Goal: Task Accomplishment & Management: Manage account settings

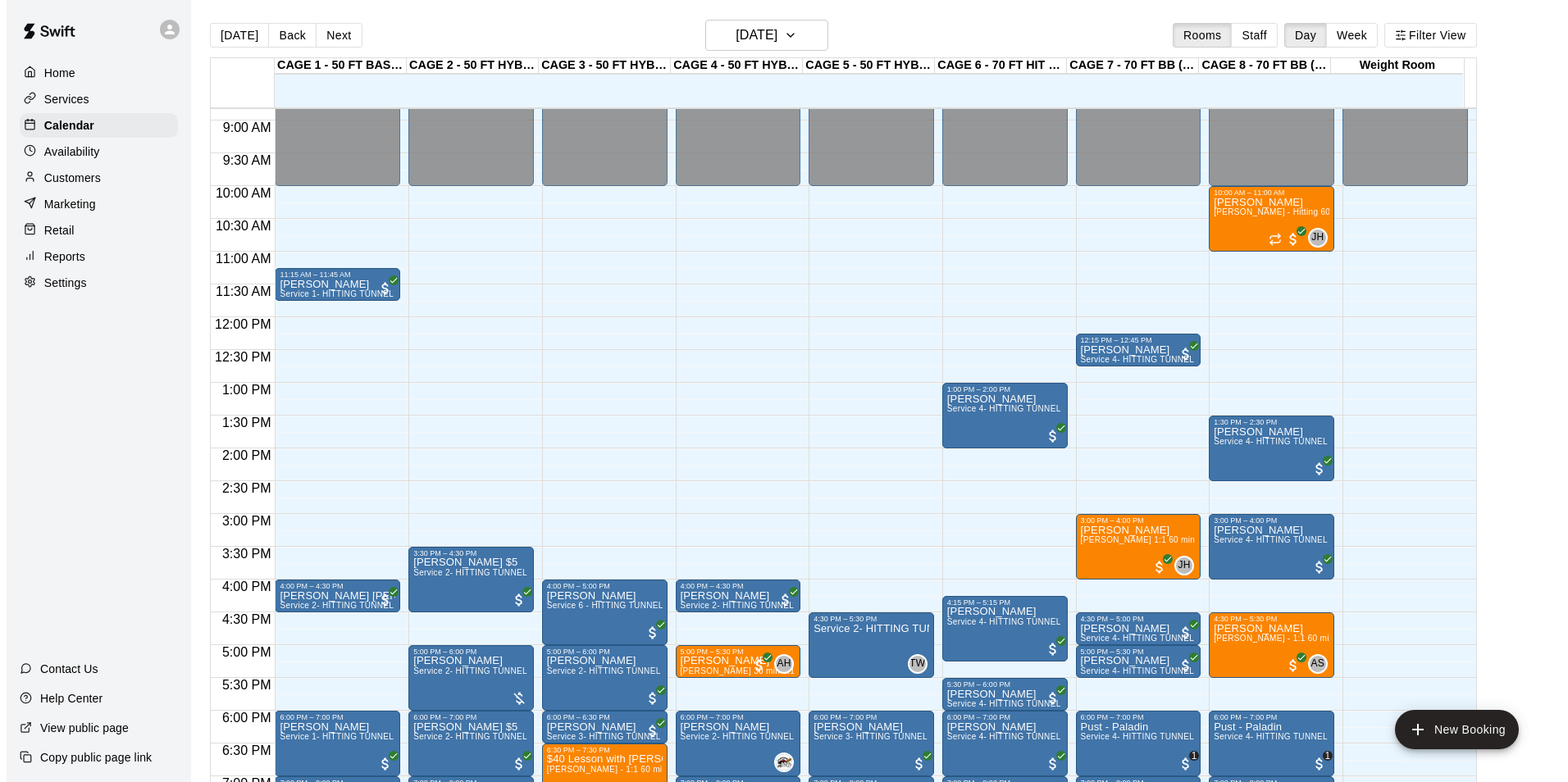
scroll to position [505, 0]
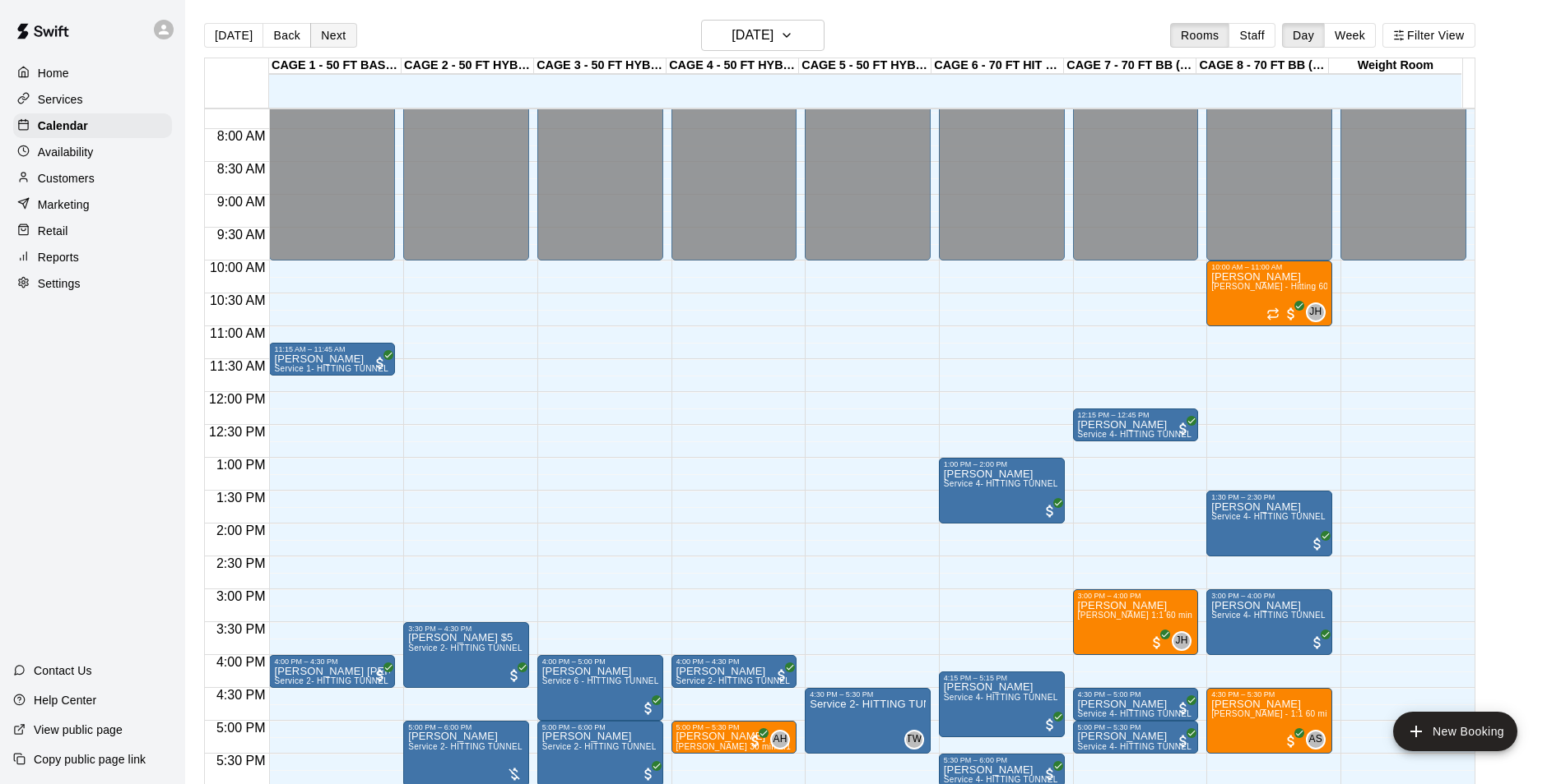
click at [329, 39] on button "Next" at bounding box center [333, 35] width 46 height 24
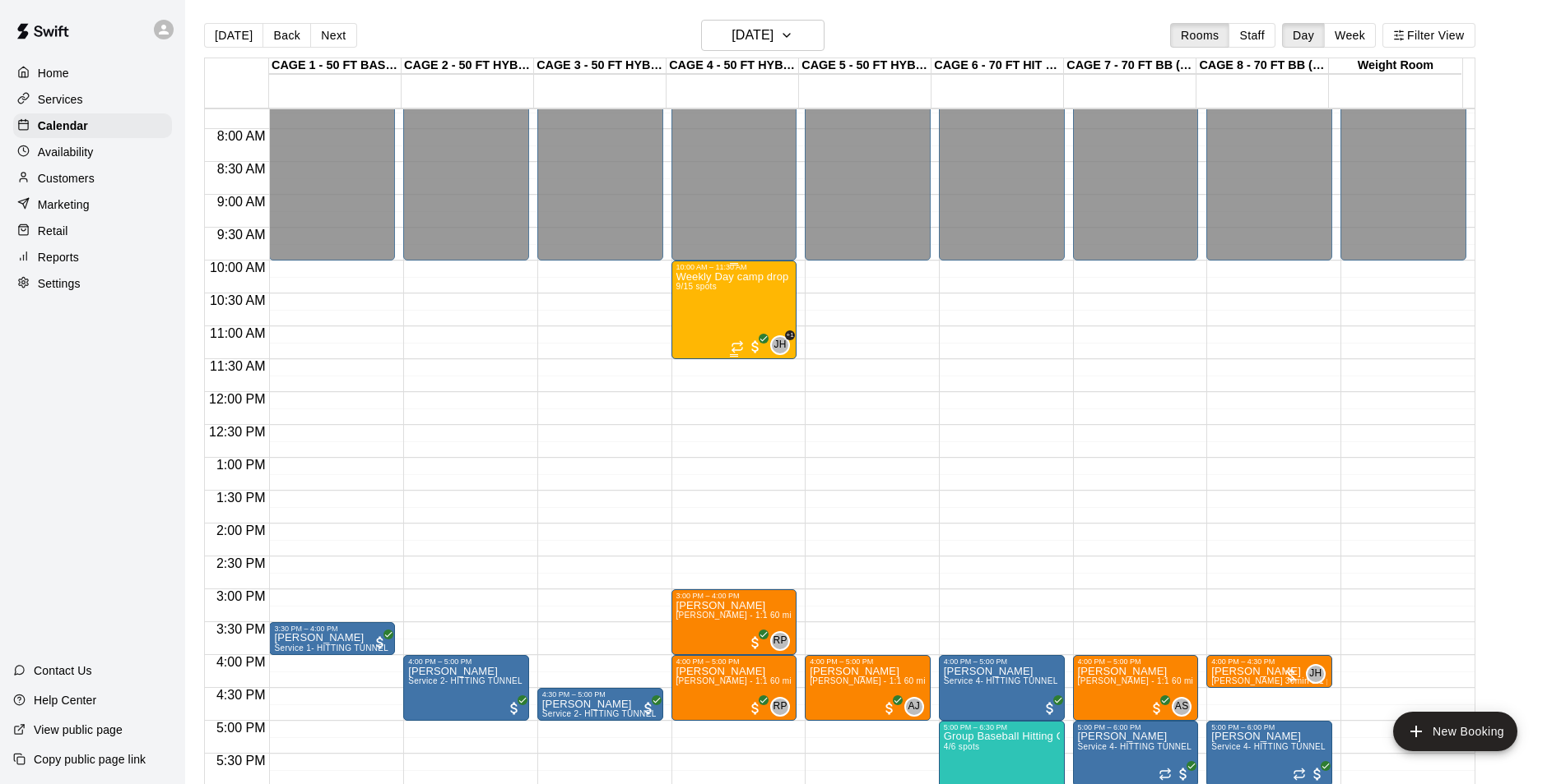
click at [737, 312] on div "Weekly Day camp drop in session - [DATE] / [DATE] / [DATE] 9/15 spots" at bounding box center [734, 663] width 116 height 784
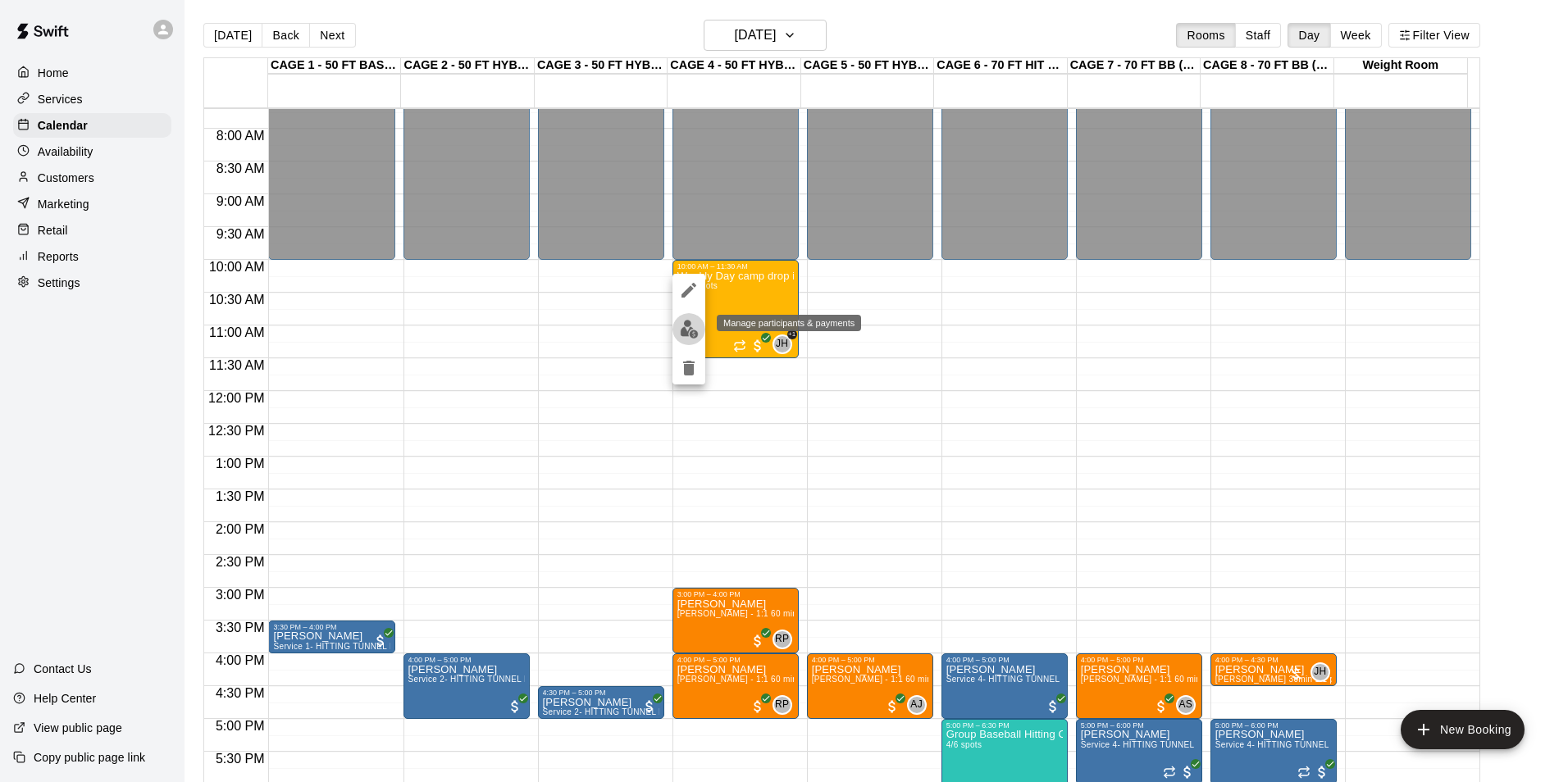
click at [691, 334] on img "edit" at bounding box center [689, 329] width 19 height 19
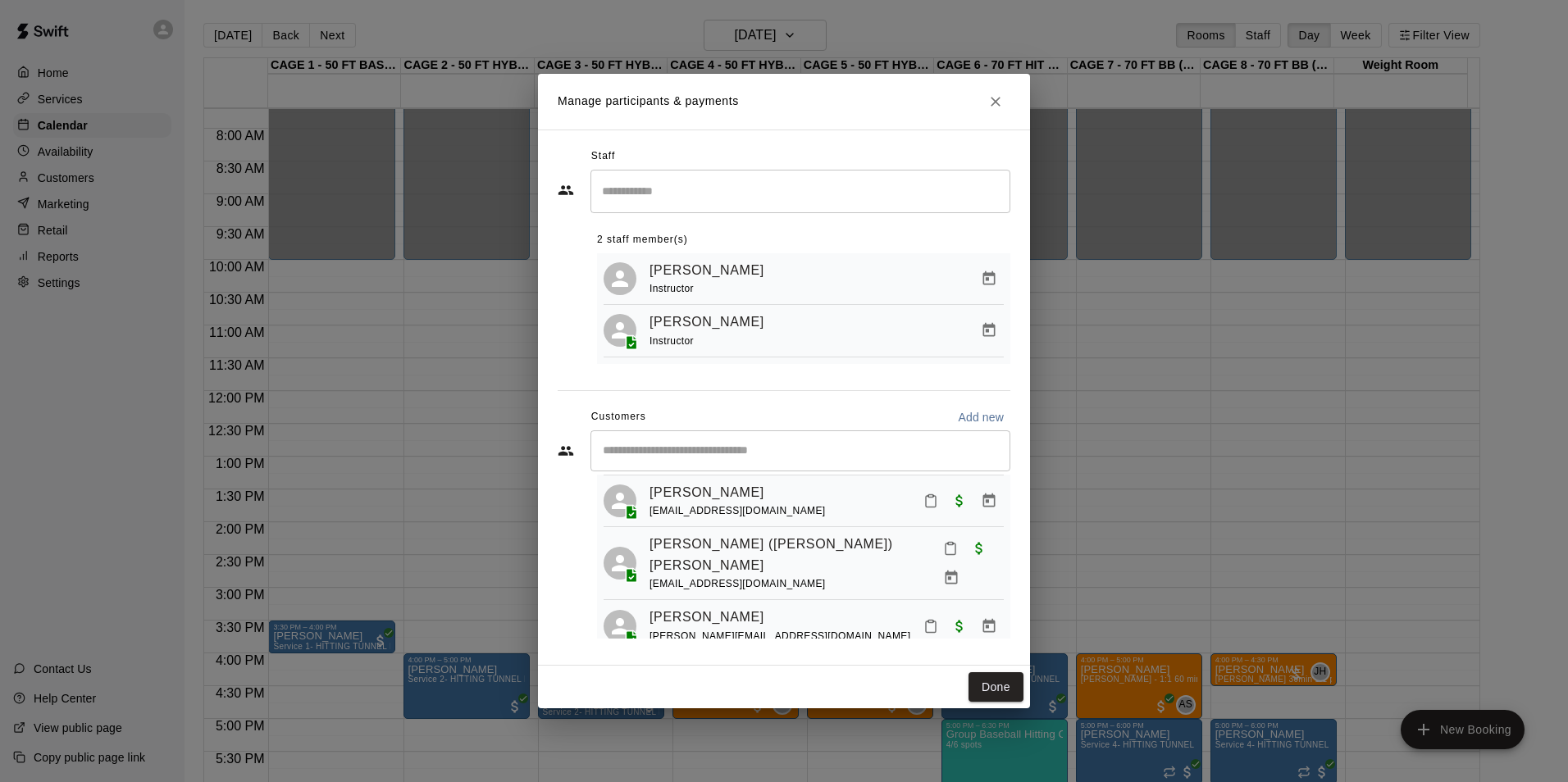
scroll to position [246, 0]
click at [936, 563] on button "Mark attendance" at bounding box center [950, 549] width 28 height 28
click at [847, 401] on div at bounding box center [784, 391] width 1568 height 782
click at [996, 699] on button "Done" at bounding box center [996, 687] width 55 height 30
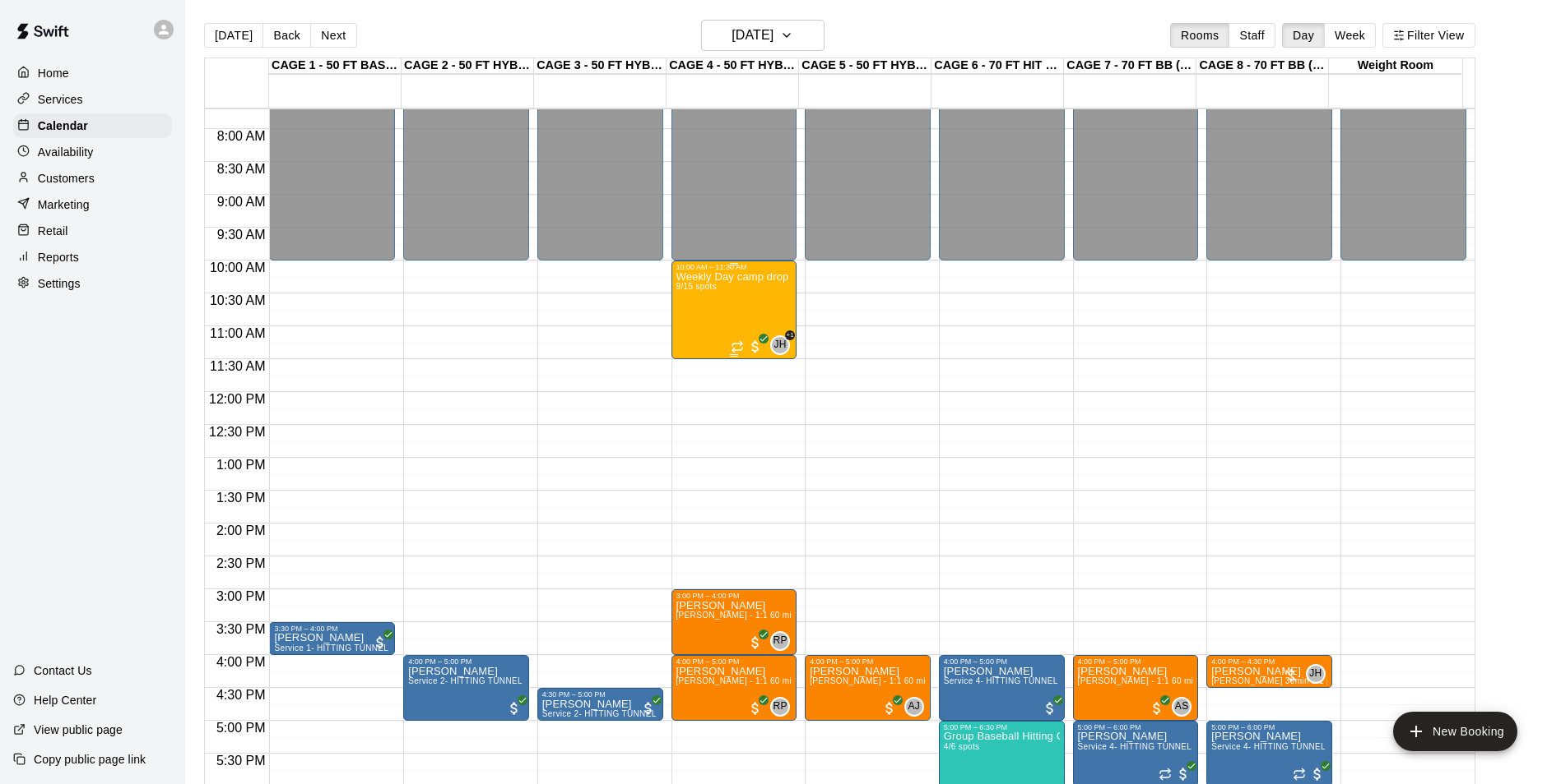
click at [730, 277] on p "Weekly Day camp drop in session - [DATE] / [DATE] / [DATE]" at bounding box center [734, 277] width 116 height 0
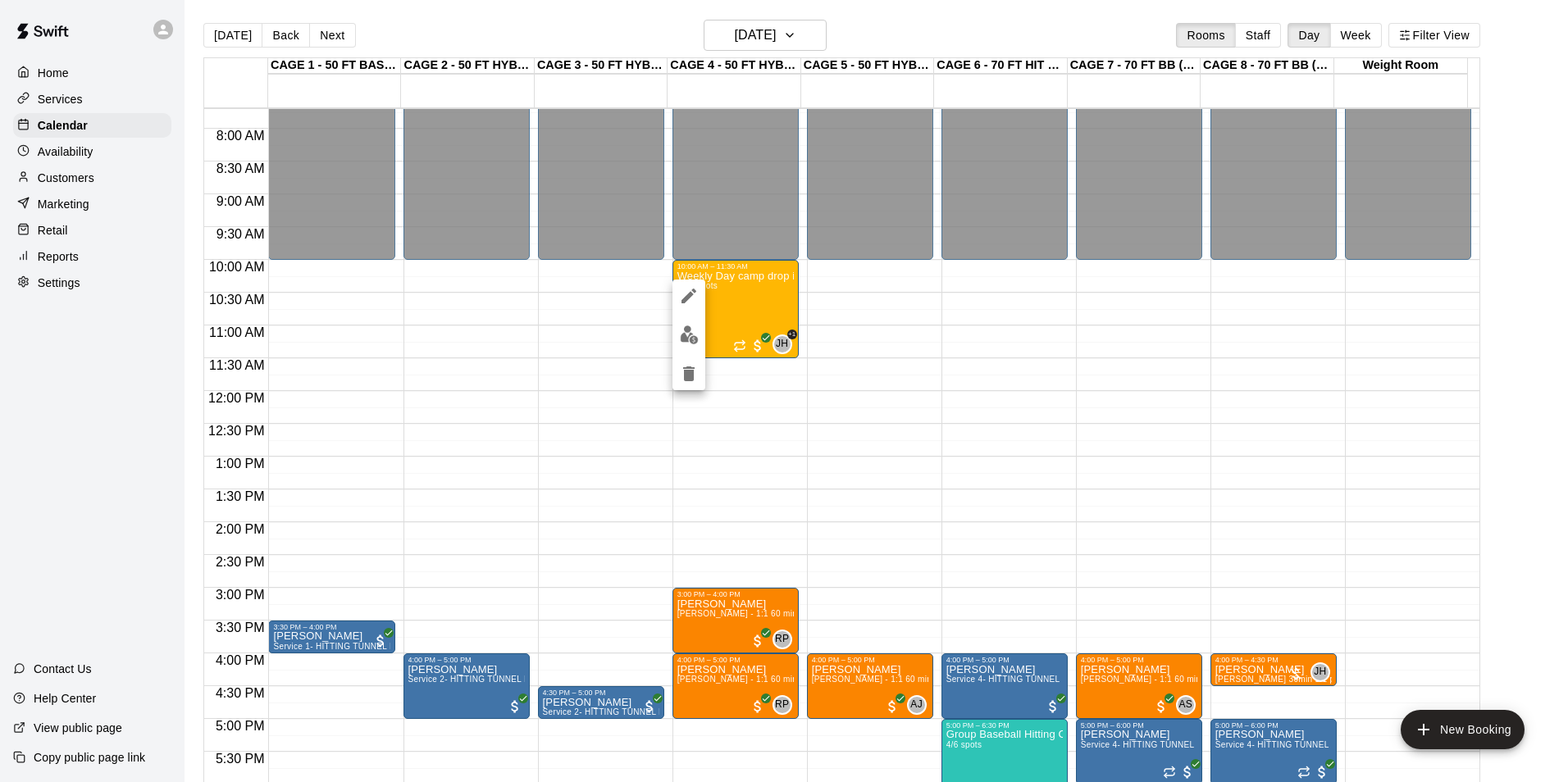
click at [679, 300] on icon "edit" at bounding box center [689, 295] width 20 height 20
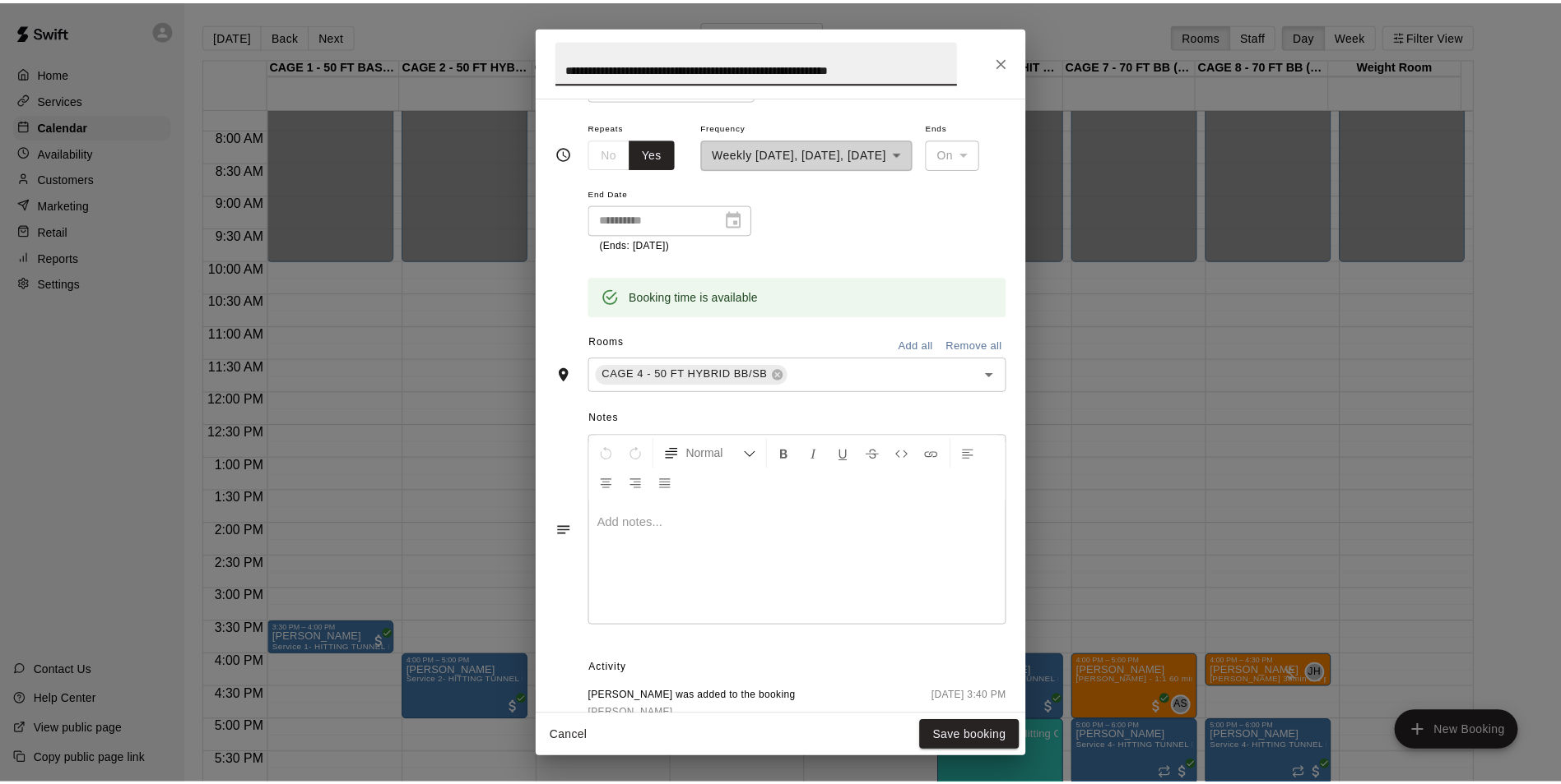
scroll to position [576, 0]
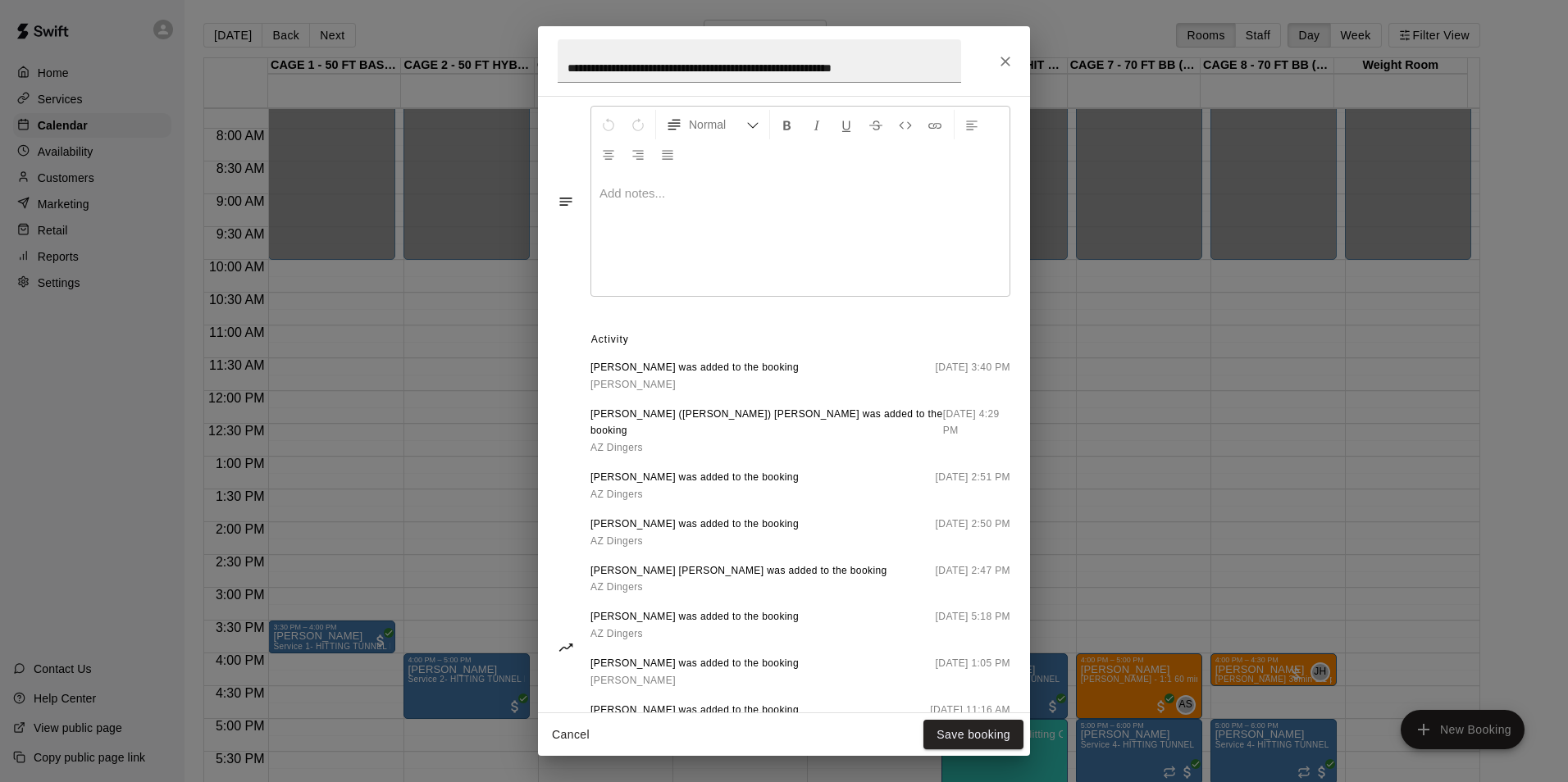
click at [691, 215] on div at bounding box center [800, 235] width 418 height 123
click at [985, 746] on button "Save booking" at bounding box center [973, 735] width 100 height 30
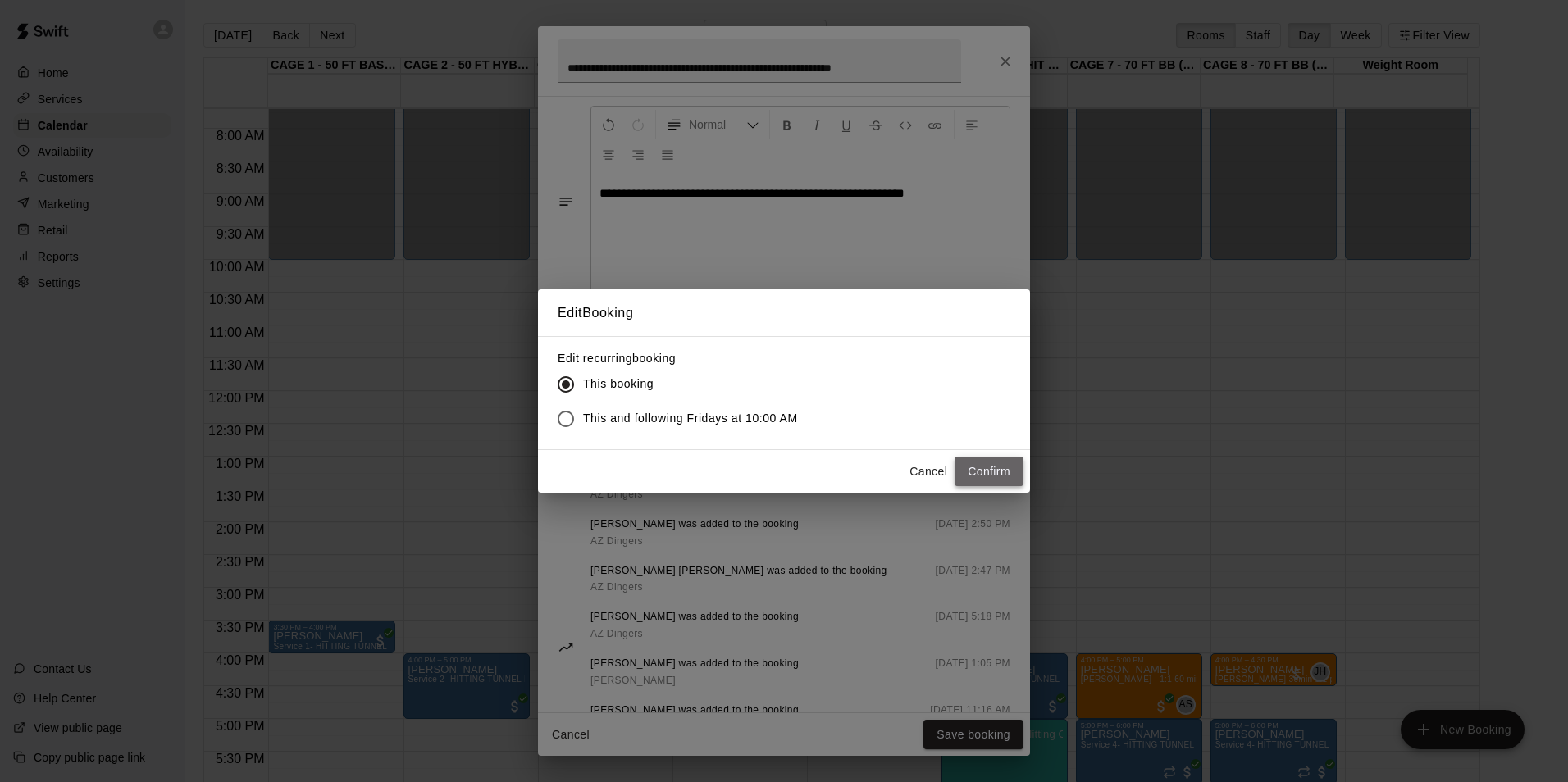
click at [1004, 477] on button "Confirm" at bounding box center [989, 472] width 69 height 30
